Goal: Information Seeking & Learning: Learn about a topic

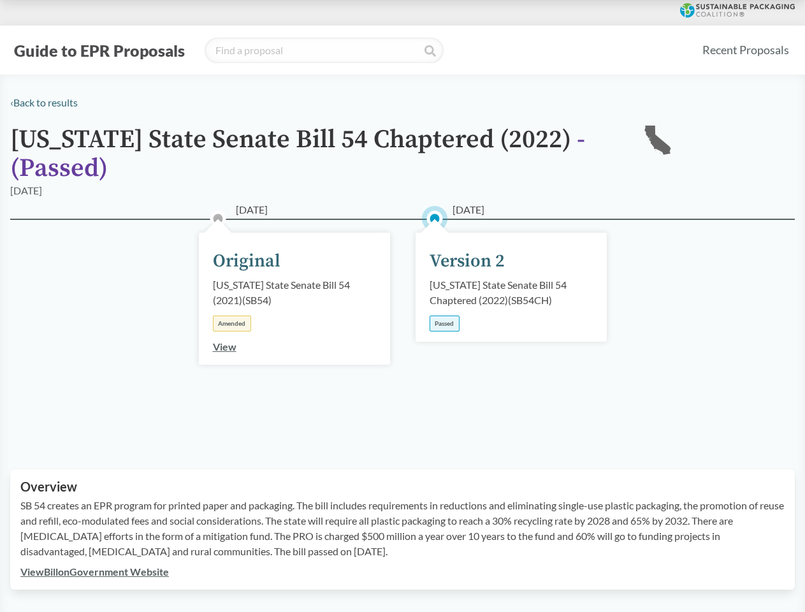
click at [403, 306] on div "06/30/2022 Version 2 California State Senate Bill 54 Chaptered (2022) ( SB54CH …" at bounding box center [511, 330] width 217 height 158
click at [99, 50] on button "Guide to EPR Proposals" at bounding box center [99, 50] width 179 height 20
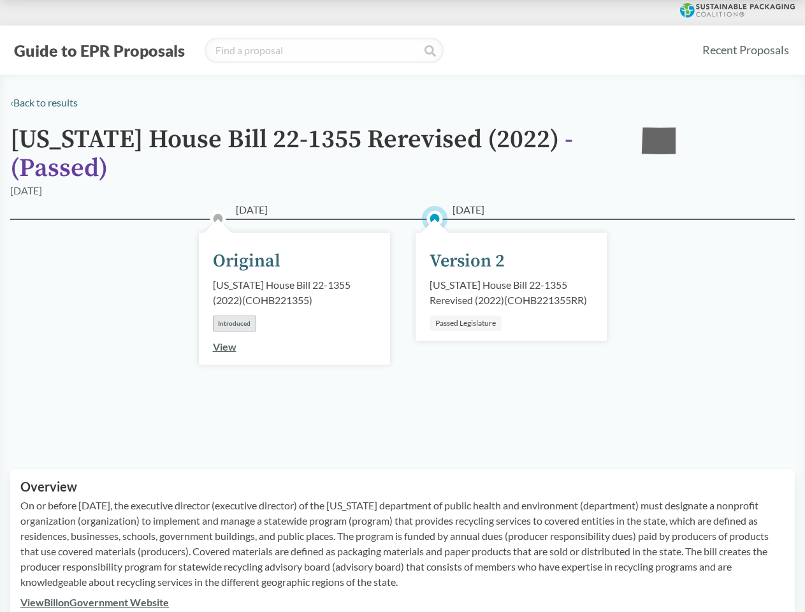
click at [403, 306] on div "[DATE] Version 2 [US_STATE] House Bill 22-1355 Rerevised (2022) ( COHB221355RR …" at bounding box center [511, 330] width 217 height 158
click at [99, 50] on button "Guide to EPR Proposals" at bounding box center [99, 50] width 179 height 20
